Goal: Task Accomplishment & Management: Complete application form

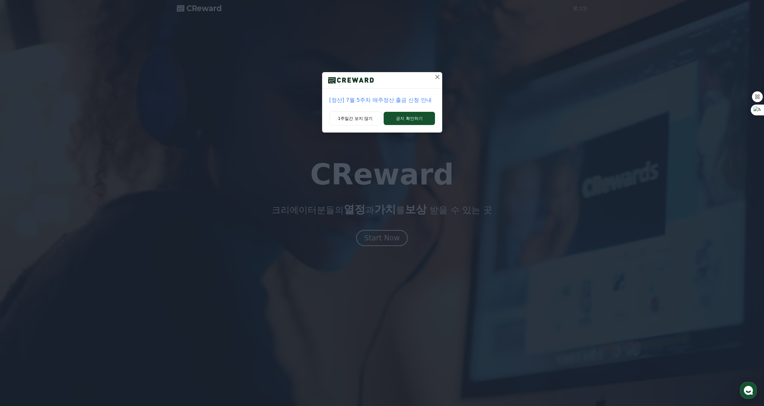
click at [436, 79] on icon at bounding box center [437, 76] width 7 height 7
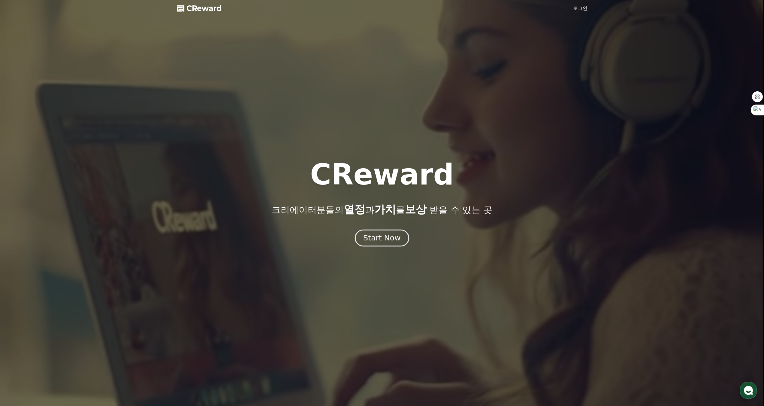
click at [377, 238] on div "Start Now" at bounding box center [381, 238] width 37 height 10
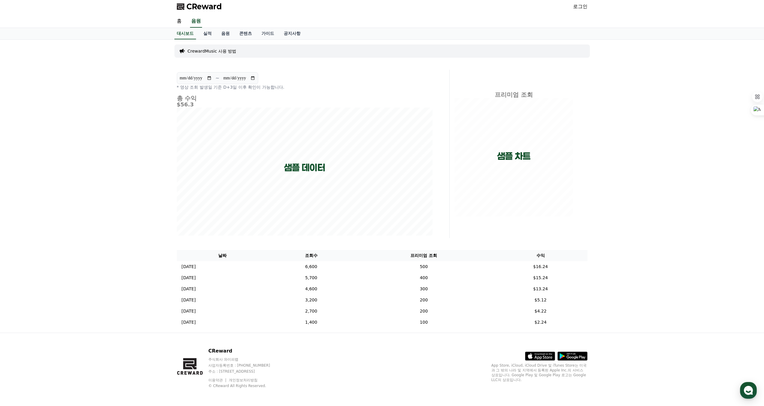
scroll to position [3, 0]
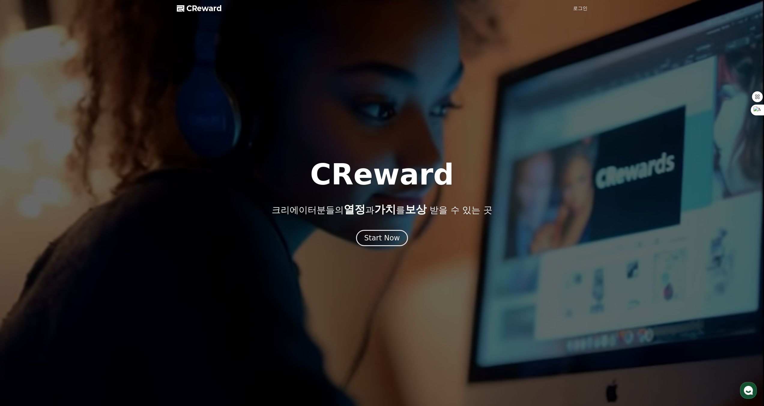
click at [585, 6] on link "로그인" at bounding box center [580, 8] width 14 height 7
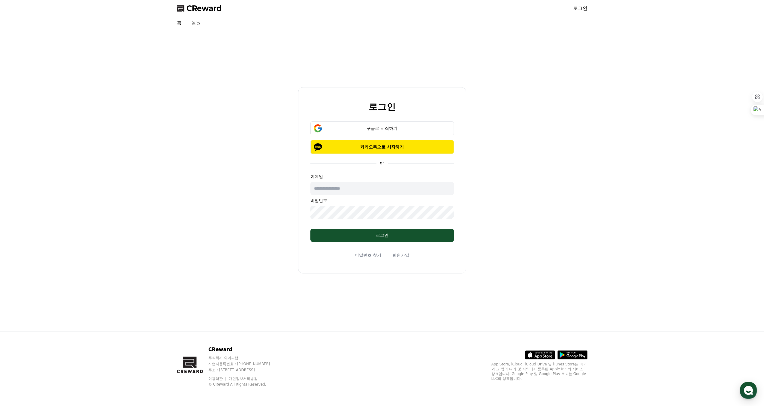
click at [395, 252] on link "회원가입" at bounding box center [400, 255] width 17 height 6
click at [376, 127] on div "구글로 시작하기" at bounding box center [382, 128] width 126 height 6
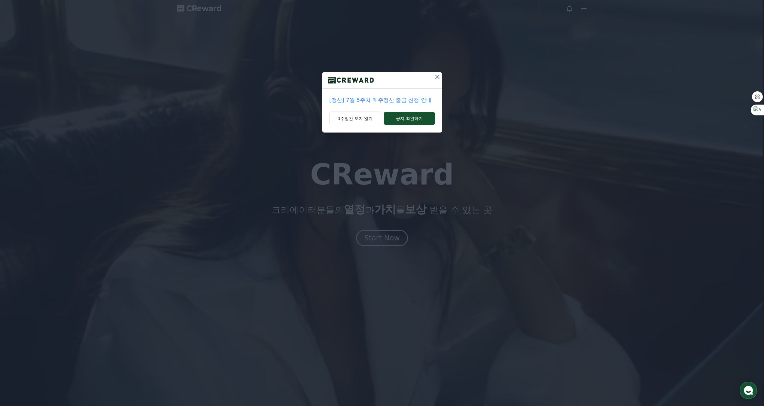
click at [438, 81] on button at bounding box center [438, 77] width 10 height 10
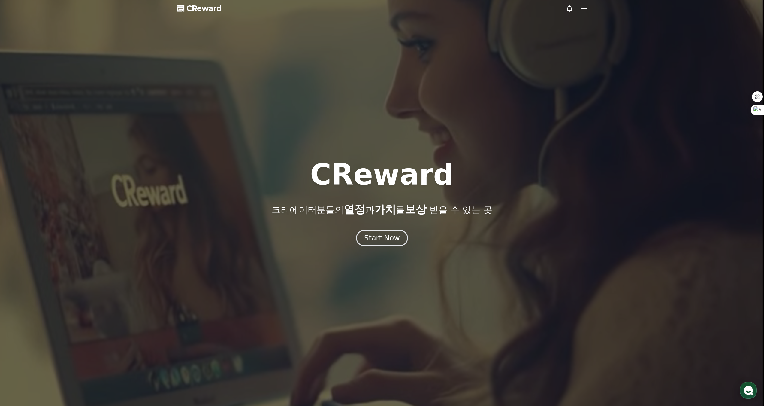
click at [199, 9] on span "CReward" at bounding box center [203, 9] width 35 height 10
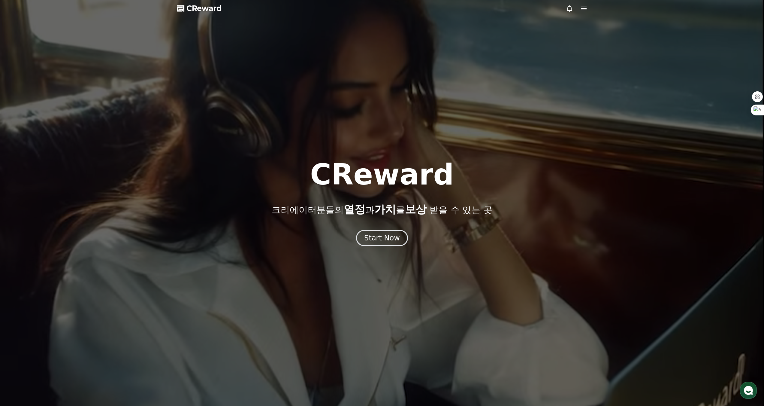
click at [584, 8] on icon at bounding box center [583, 8] width 7 height 7
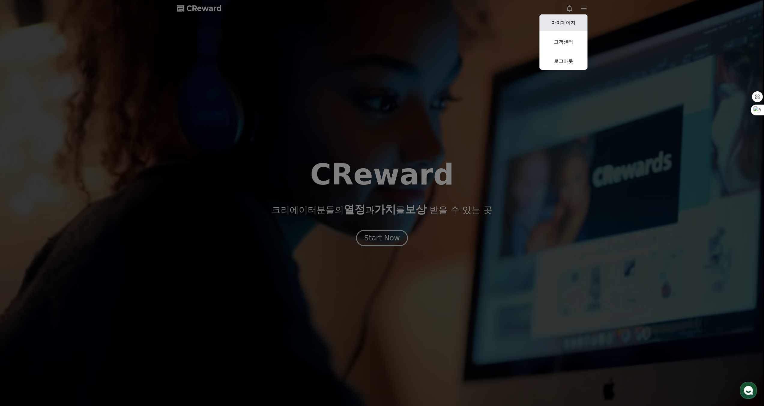
click at [576, 21] on link "마이페이지" at bounding box center [564, 22] width 48 height 17
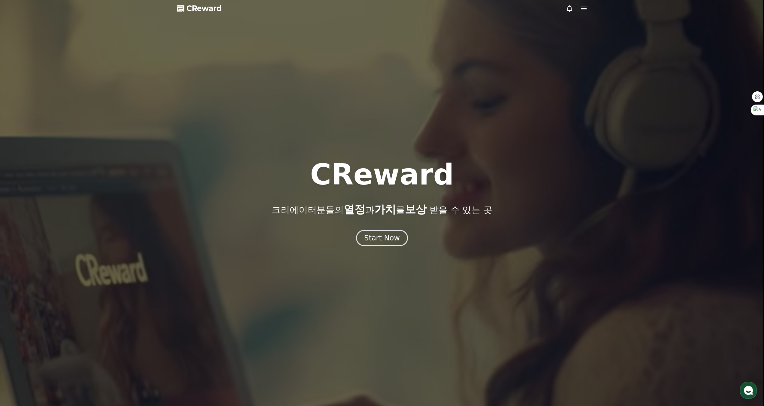
select select "**********"
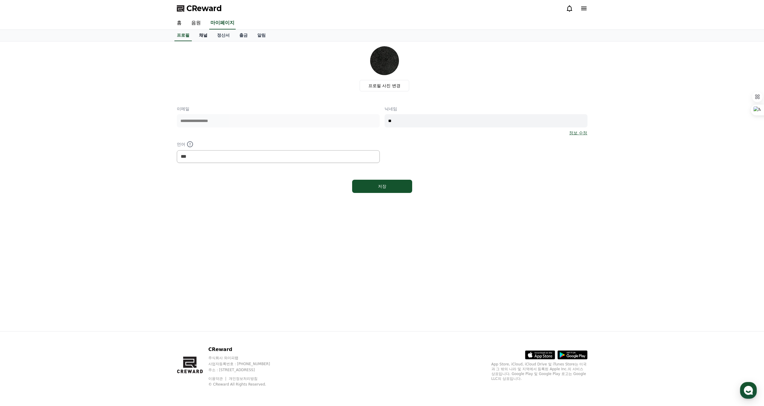
click at [201, 35] on link "채널" at bounding box center [203, 35] width 18 height 11
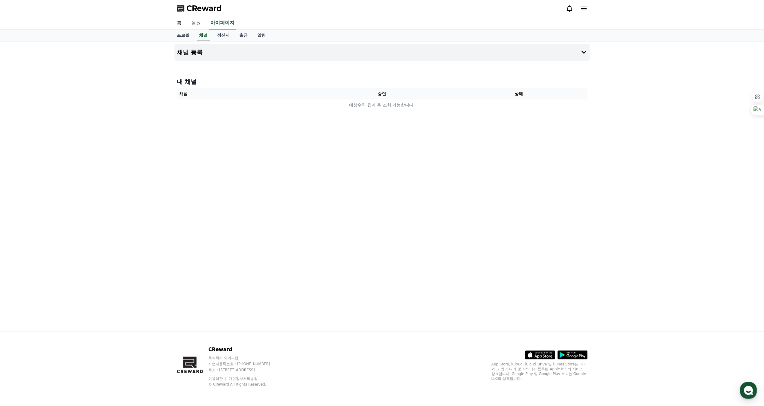
click at [209, 49] on button "채널 등록" at bounding box center [382, 52] width 416 height 17
